Goal: Find specific page/section: Find specific page/section

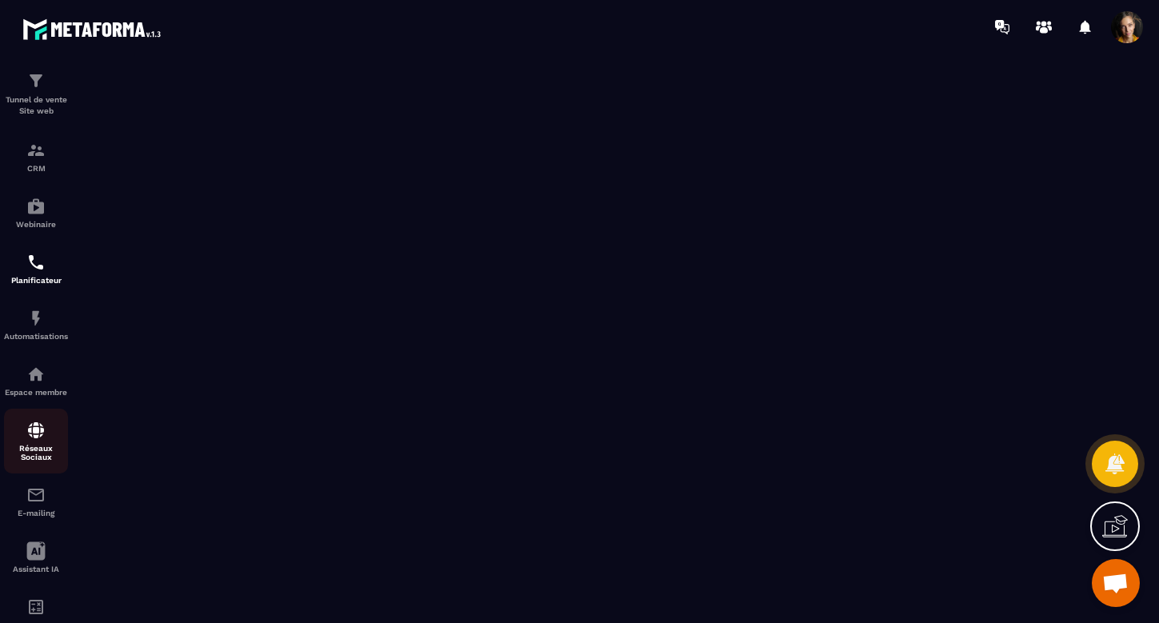
scroll to position [25, 0]
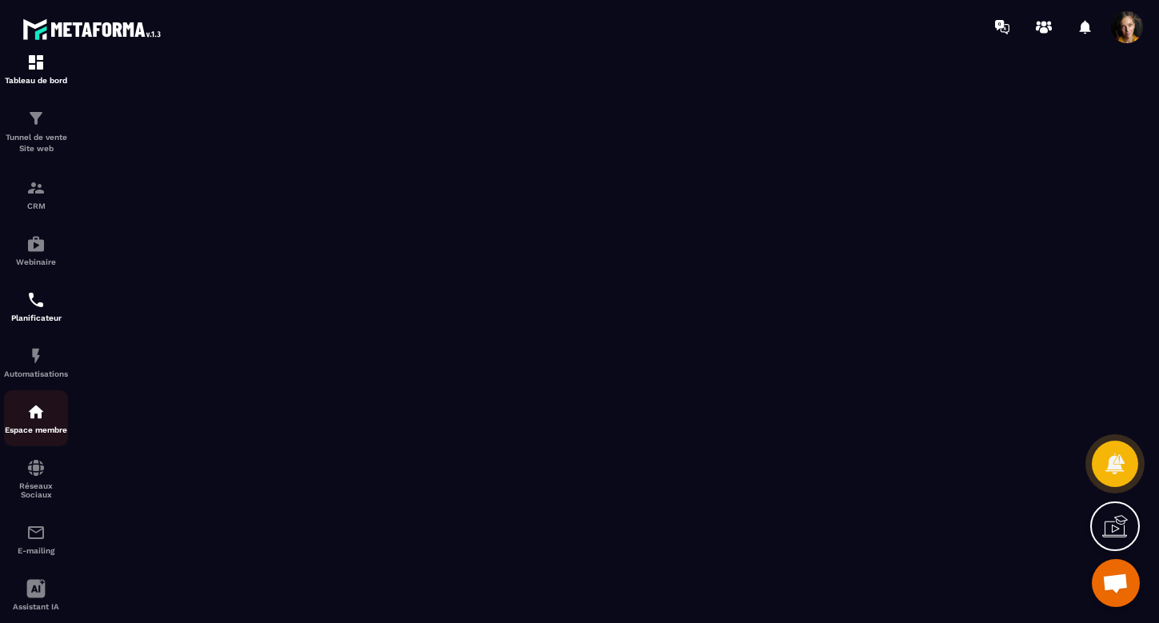
click at [39, 413] on img at bounding box center [35, 411] width 19 height 19
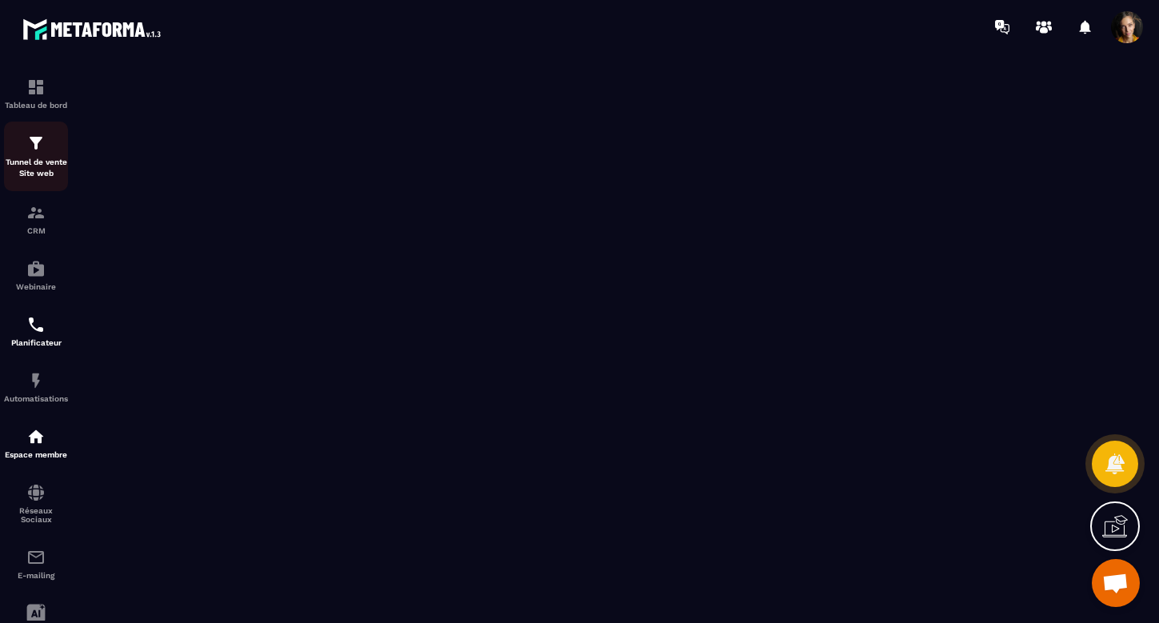
scroll to position [0, 0]
click at [43, 494] on img at bounding box center [35, 492] width 19 height 19
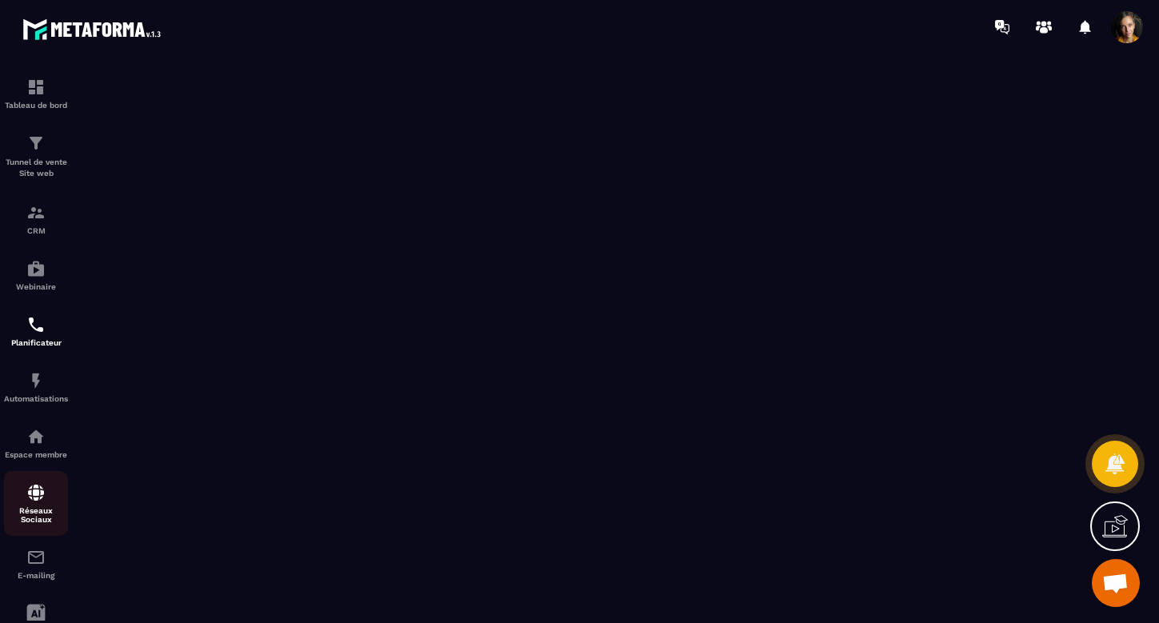
click at [36, 497] on img at bounding box center [35, 492] width 19 height 19
click at [36, 442] on img at bounding box center [35, 436] width 19 height 19
click at [38, 375] on img at bounding box center [35, 380] width 19 height 19
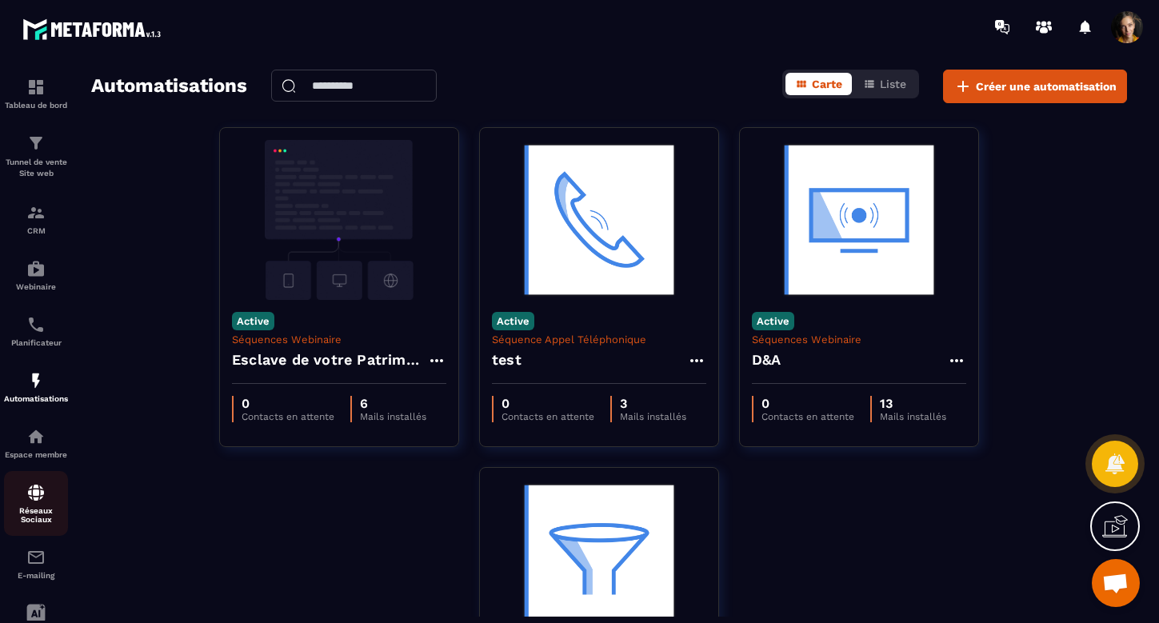
click at [33, 502] on img at bounding box center [35, 492] width 19 height 19
click at [34, 494] on img at bounding box center [35, 492] width 19 height 19
click at [32, 494] on img at bounding box center [35, 492] width 19 height 19
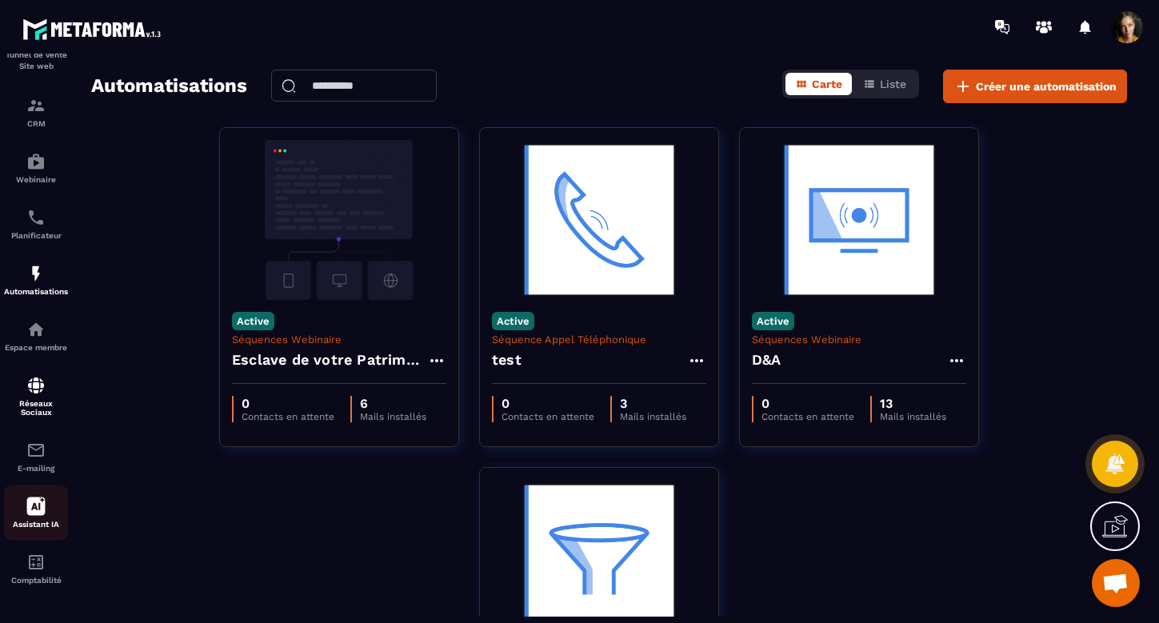
scroll to position [107, 0]
click at [37, 504] on icon at bounding box center [36, 507] width 18 height 18
click at [42, 459] on img at bounding box center [35, 450] width 19 height 19
click at [44, 399] on p "Réseaux Sociaux" at bounding box center [36, 408] width 64 height 18
click at [30, 397] on div "Réseaux Sociaux" at bounding box center [36, 396] width 64 height 41
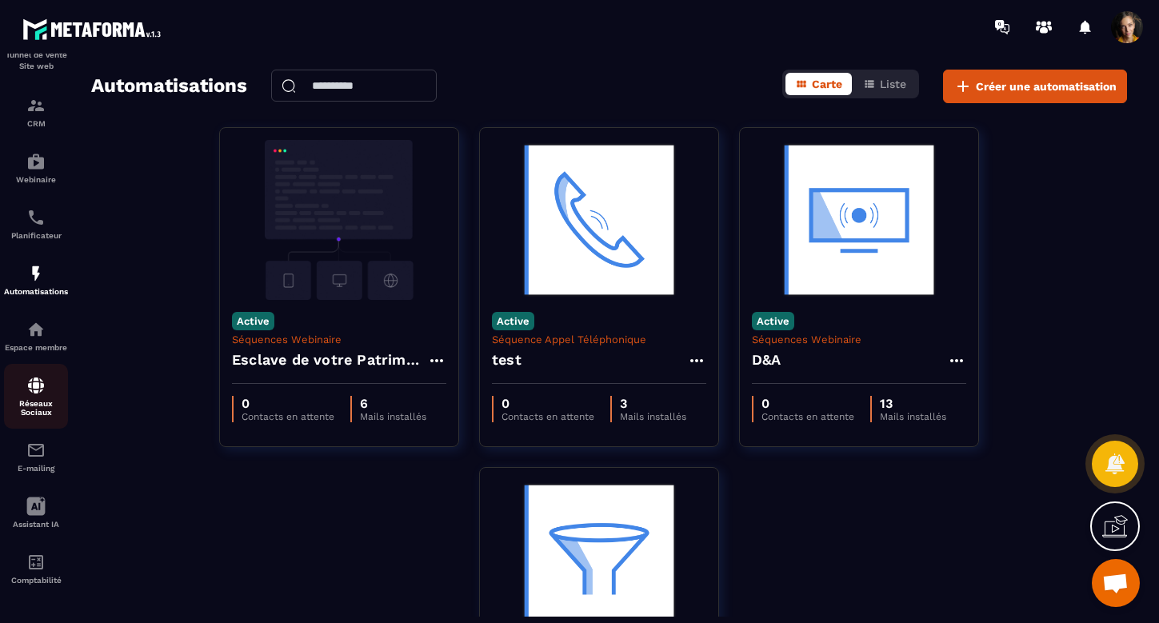
click at [31, 390] on img at bounding box center [35, 385] width 19 height 19
click at [33, 562] on img at bounding box center [35, 562] width 19 height 19
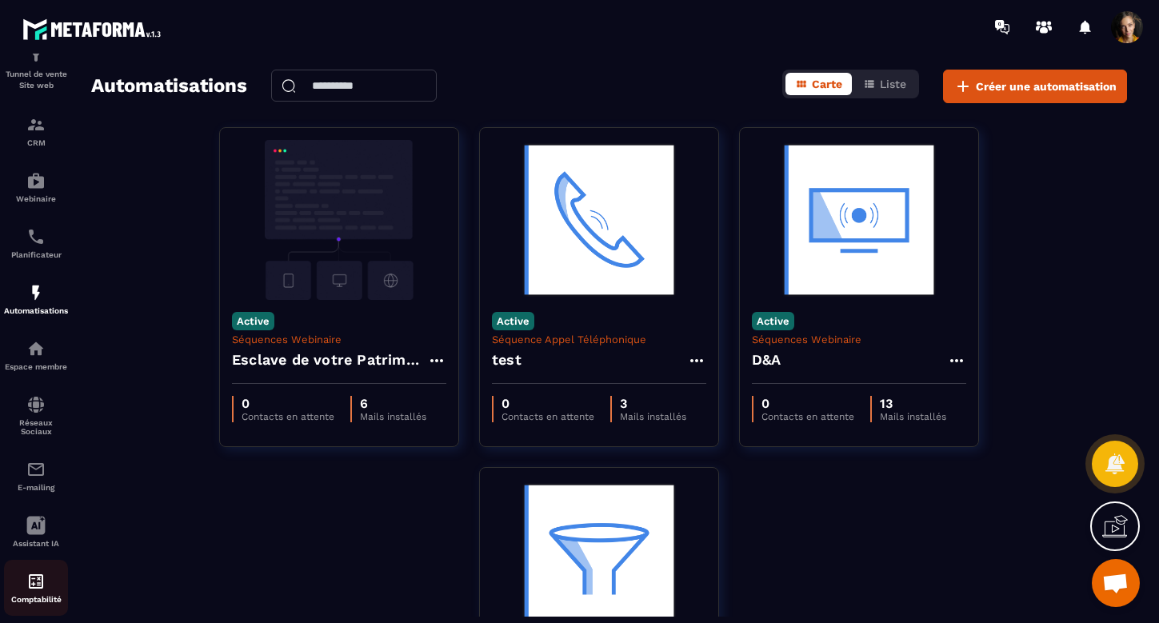
click at [37, 581] on img at bounding box center [35, 581] width 19 height 19
click at [35, 531] on icon at bounding box center [36, 526] width 18 height 18
click at [50, 472] on div "E-mailing" at bounding box center [36, 476] width 64 height 32
click at [36, 587] on img at bounding box center [35, 581] width 19 height 19
click at [34, 403] on img at bounding box center [35, 404] width 19 height 19
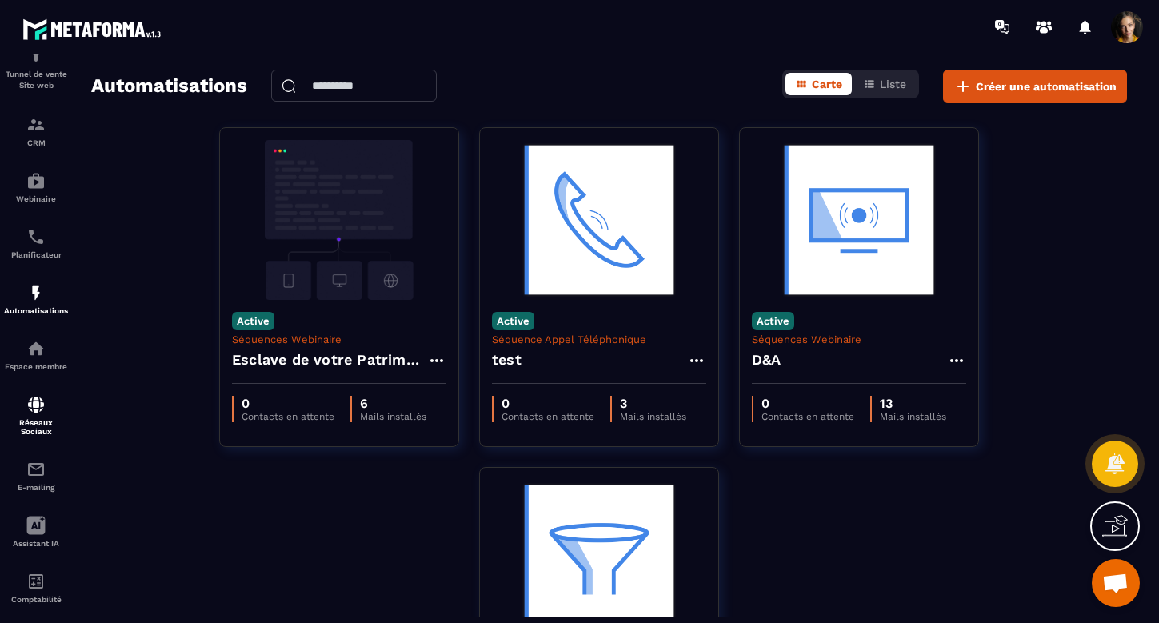
scroll to position [0, 0]
click at [38, 349] on img at bounding box center [35, 348] width 19 height 19
